Goal: Information Seeking & Learning: Learn about a topic

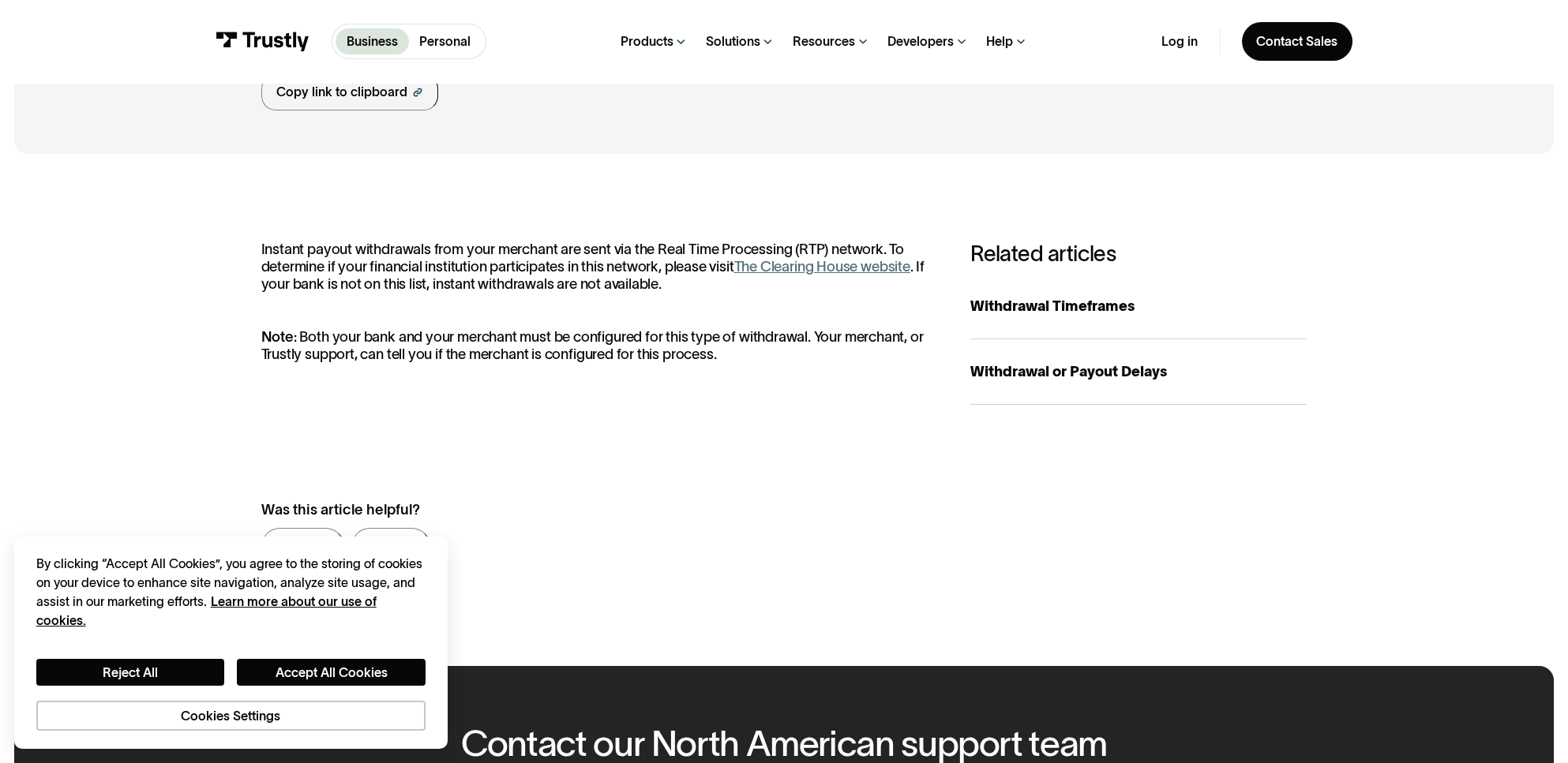
scroll to position [174, 0]
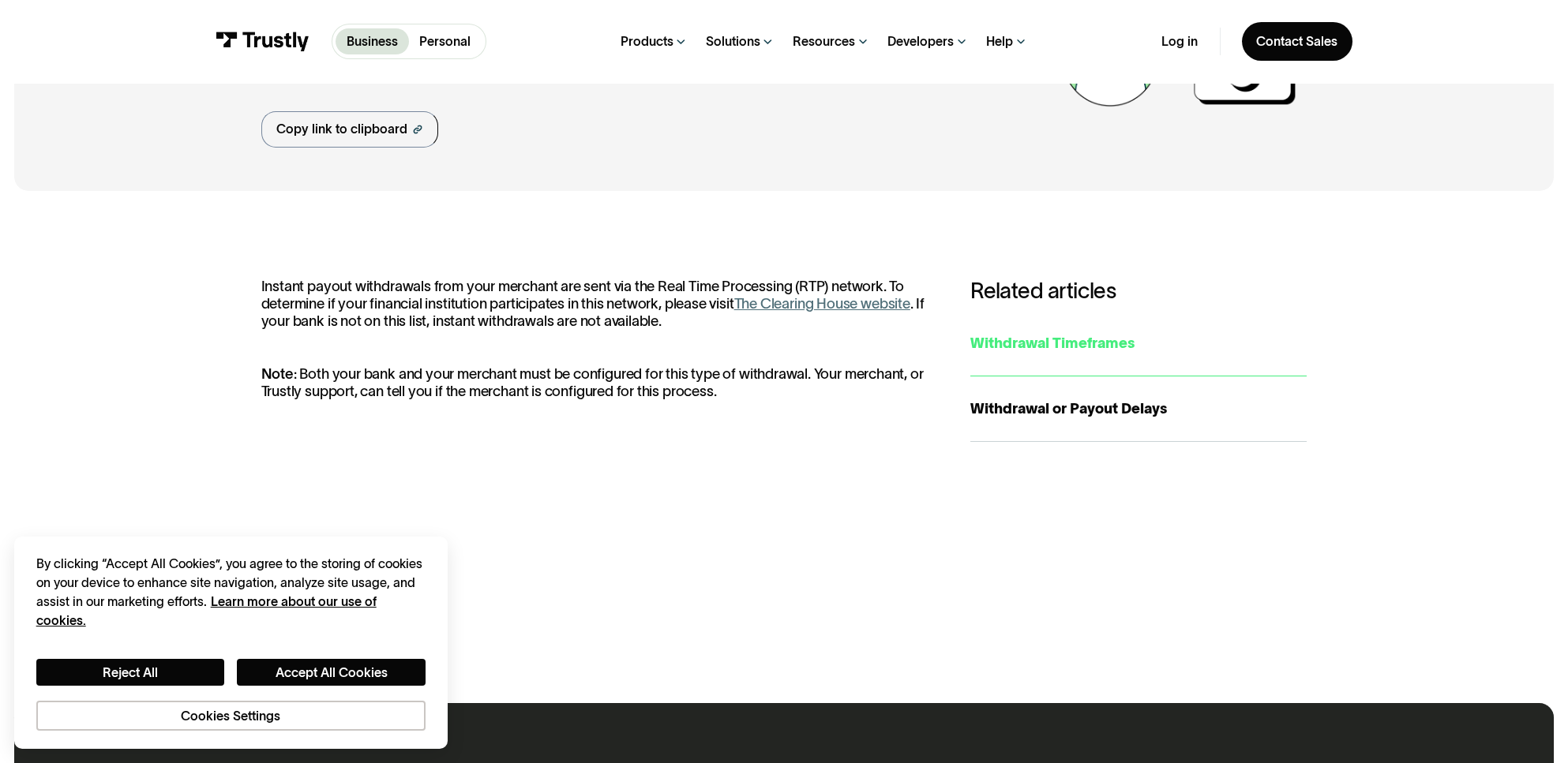
click at [1089, 344] on div "Withdrawal Timeframes" at bounding box center [1138, 343] width 336 height 21
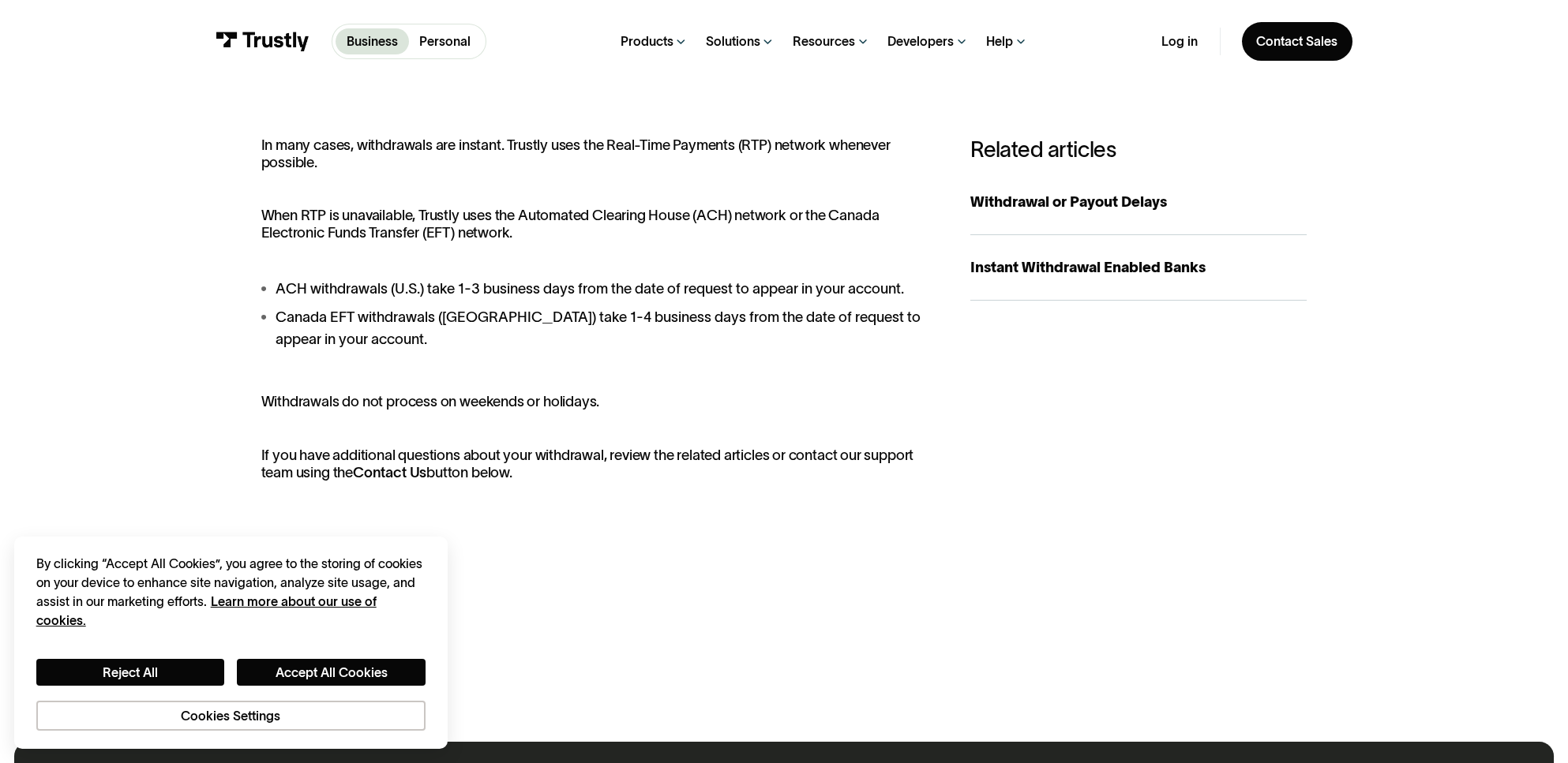
scroll to position [316, 0]
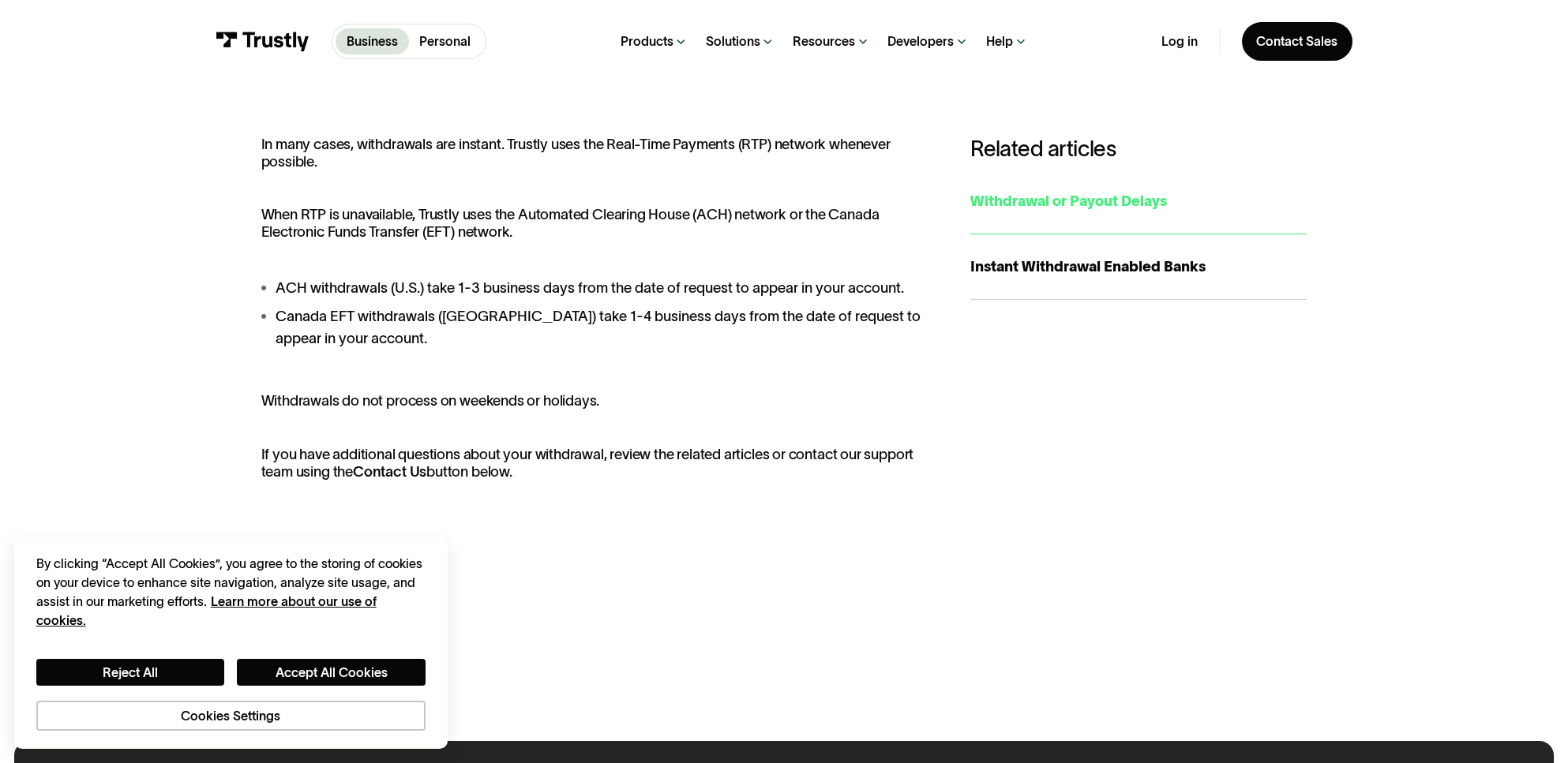
click at [1067, 196] on div "Withdrawal or Payout Delays" at bounding box center [1138, 201] width 336 height 21
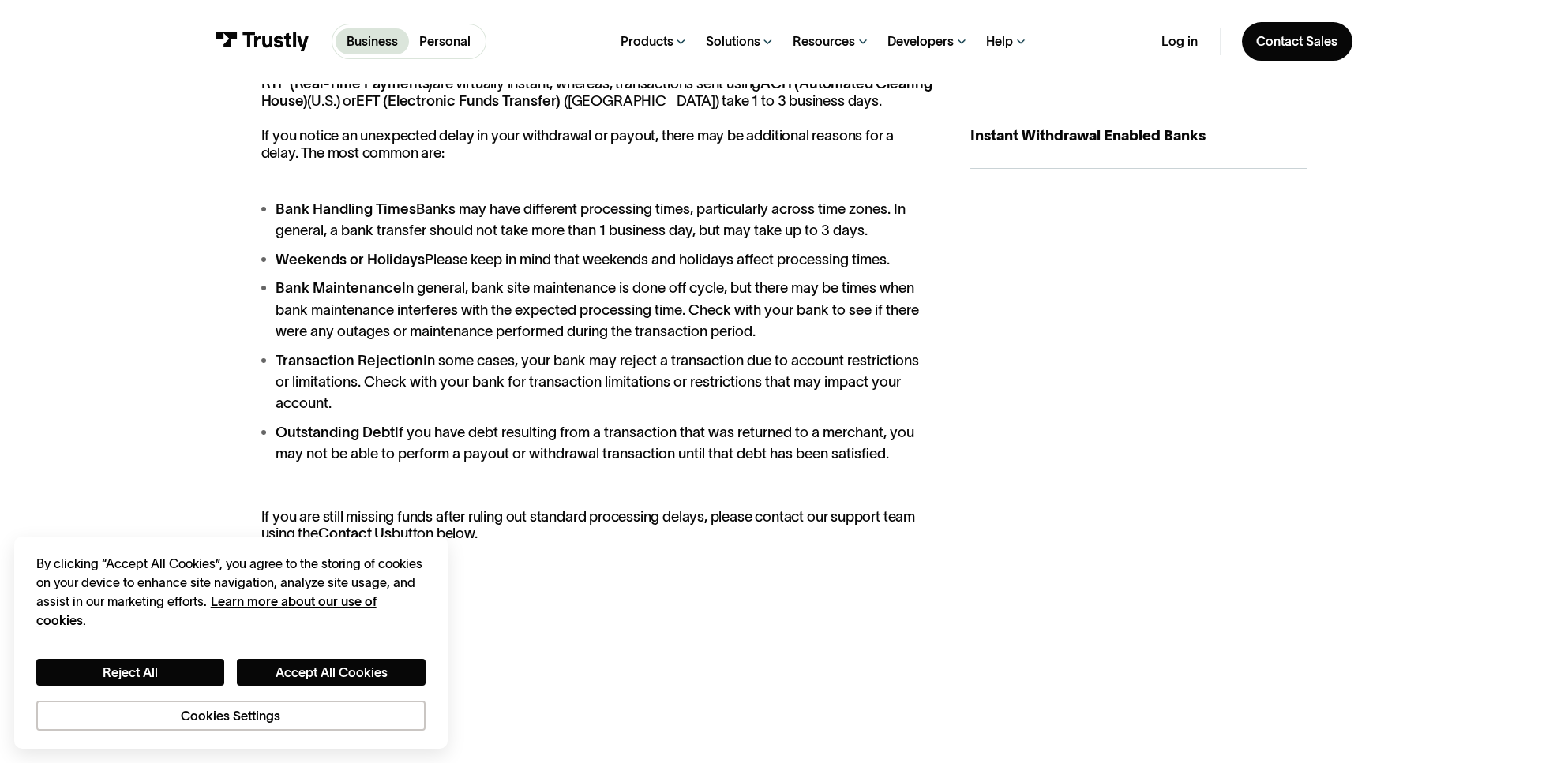
scroll to position [473, 0]
